Goal: Information Seeking & Learning: Find specific fact

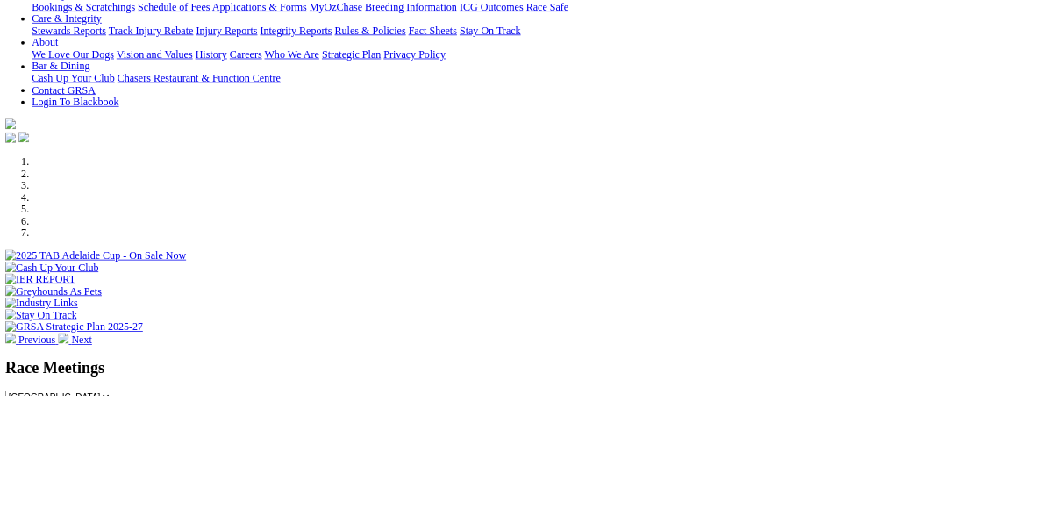
scroll to position [350, 0]
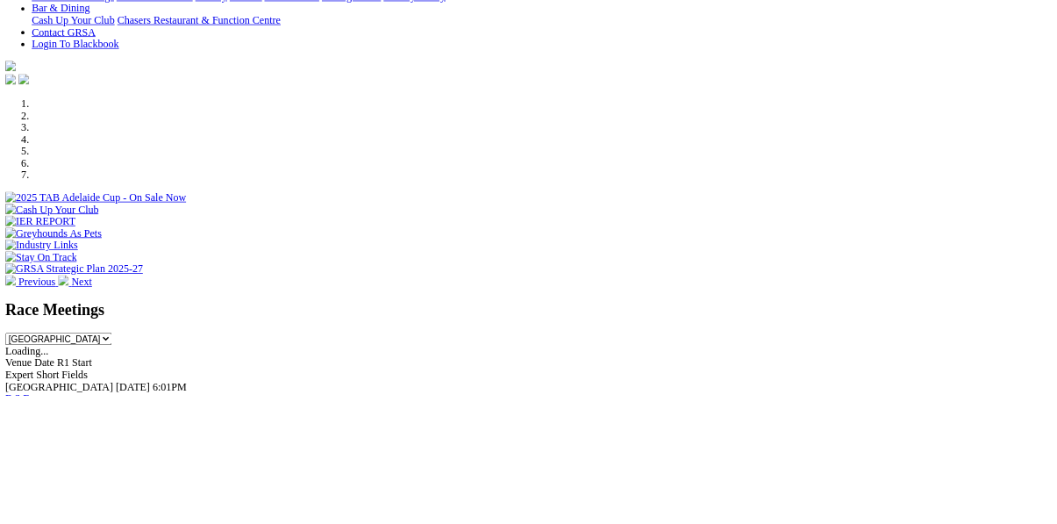
scroll to position [448, 0]
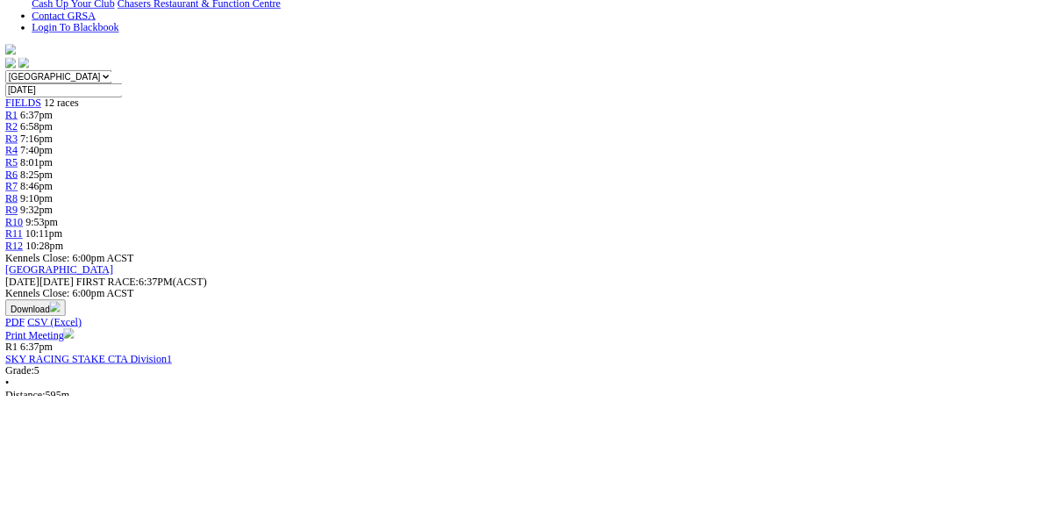
scroll to position [479, 0]
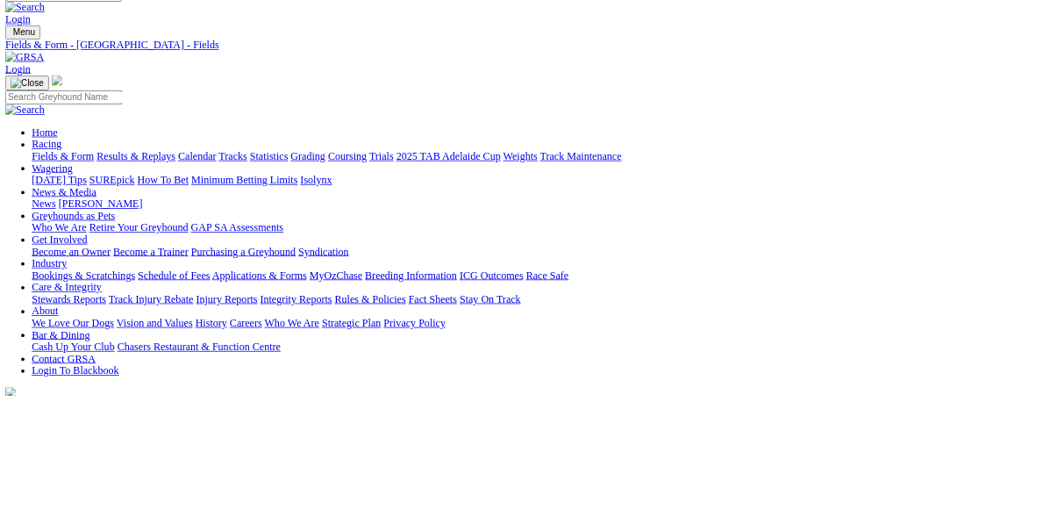
scroll to position [0, 0]
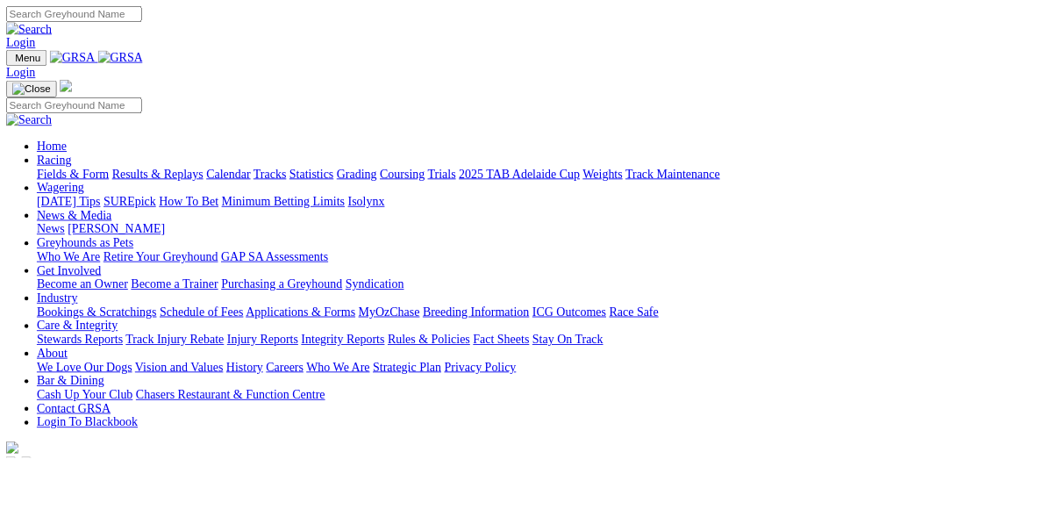
click at [162, 24] on input "Search" at bounding box center [84, 16] width 155 height 18
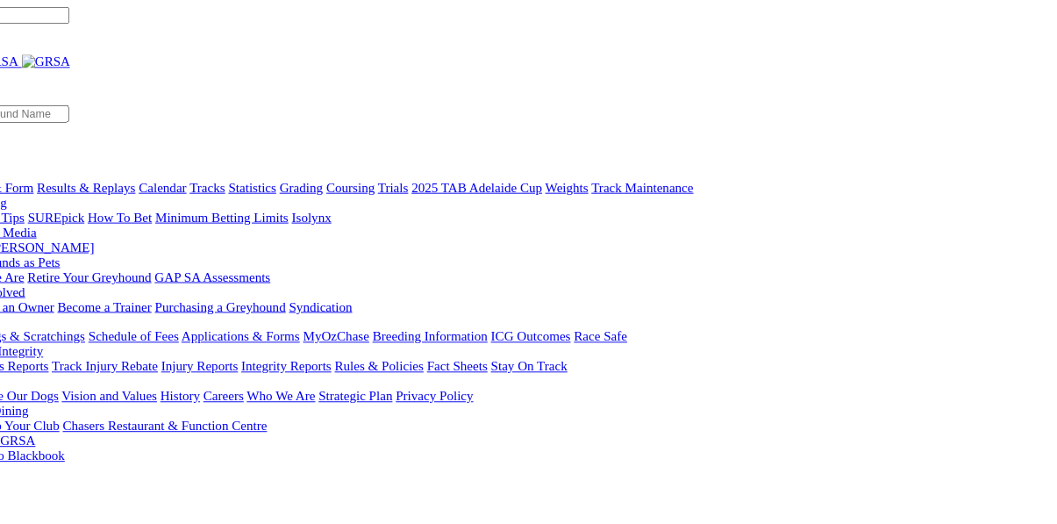
type input "Canya jive"
click at [40, 41] on link "Login" at bounding box center [23, 48] width 33 height 15
click at [60, 25] on img at bounding box center [33, 33] width 53 height 16
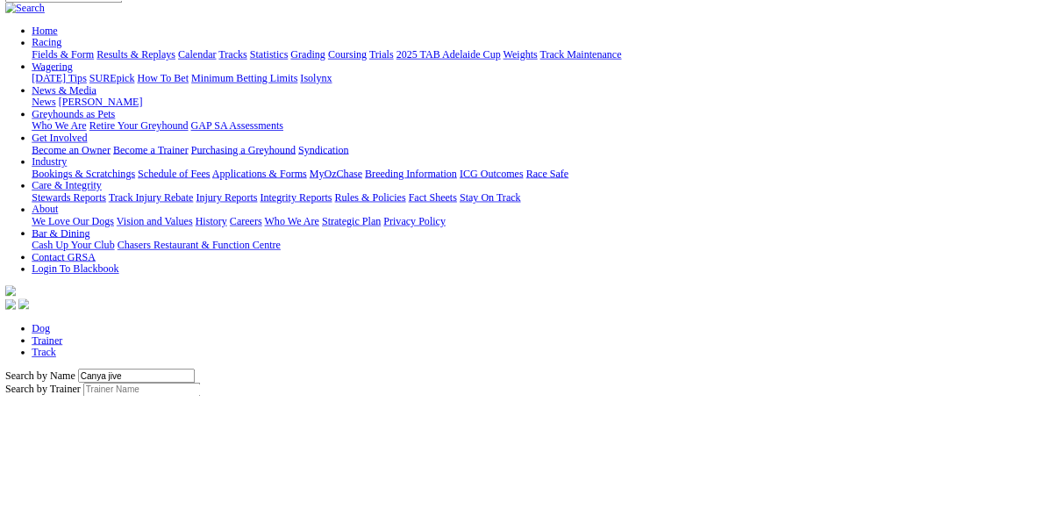
scroll to position [169, 0]
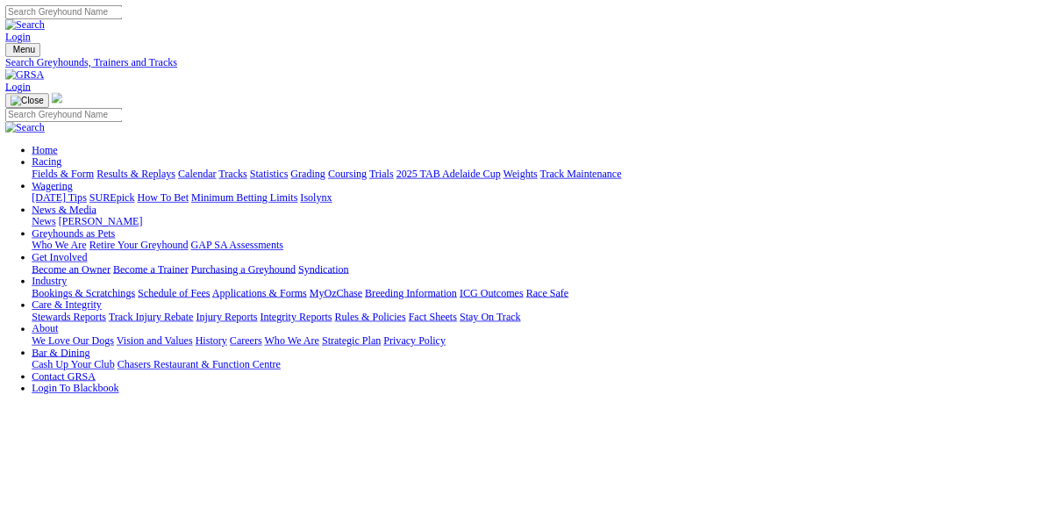
click at [162, 23] on input "Search" at bounding box center [84, 16] width 155 height 18
type input "Reiko terror"
click at [60, 30] on link at bounding box center [33, 32] width 53 height 15
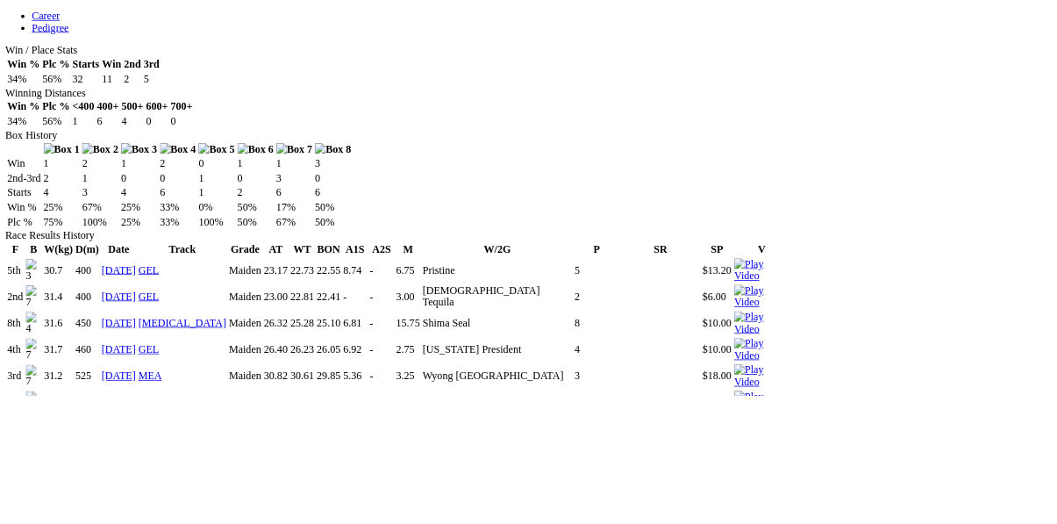
scroll to position [977, 0]
